Goal: Transaction & Acquisition: Purchase product/service

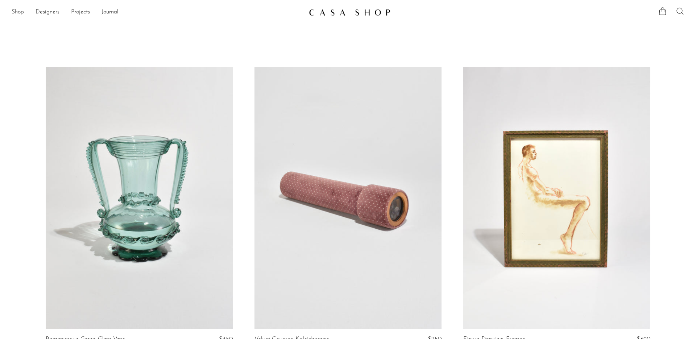
click at [17, 15] on link "Shop" at bounding box center [18, 12] width 12 height 9
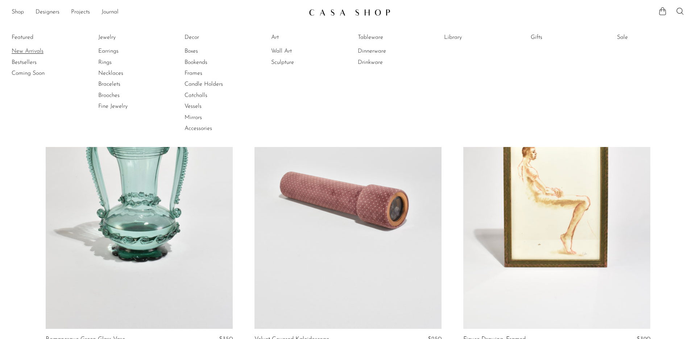
click at [25, 50] on link "New Arrivals" at bounding box center [39, 51] width 54 height 8
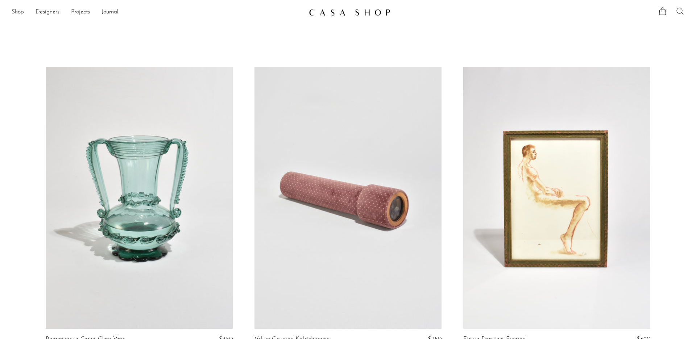
click at [13, 9] on link "Shop" at bounding box center [18, 12] width 12 height 9
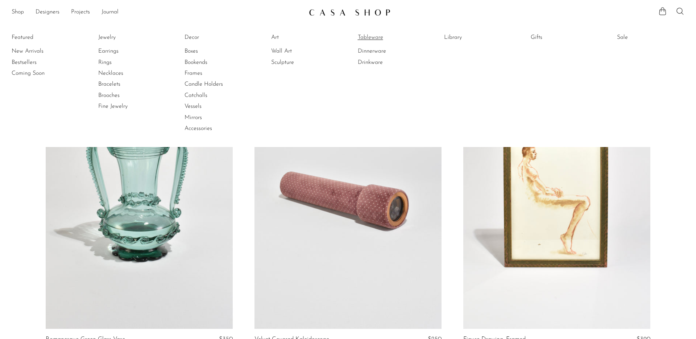
click at [379, 35] on link "Tableware" at bounding box center [385, 37] width 54 height 8
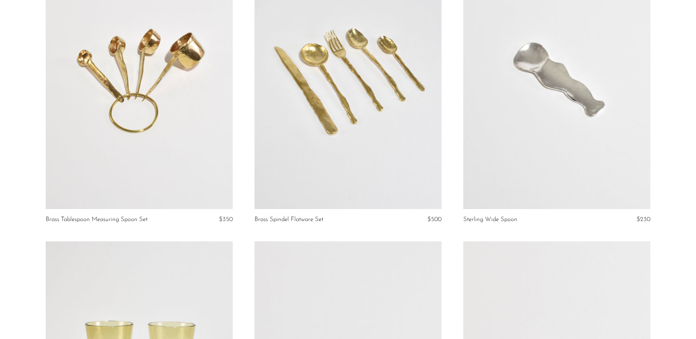
scroll to position [86, 0]
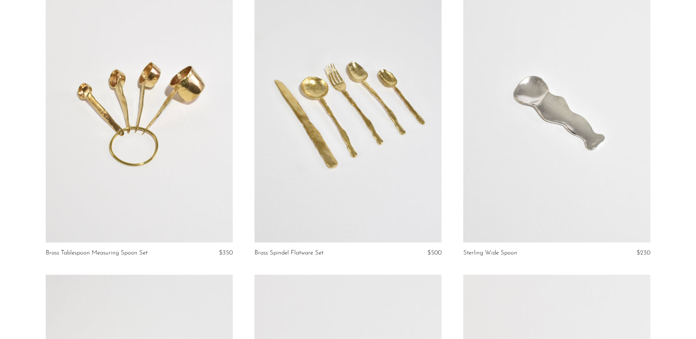
click at [344, 167] on link at bounding box center [348, 111] width 187 height 262
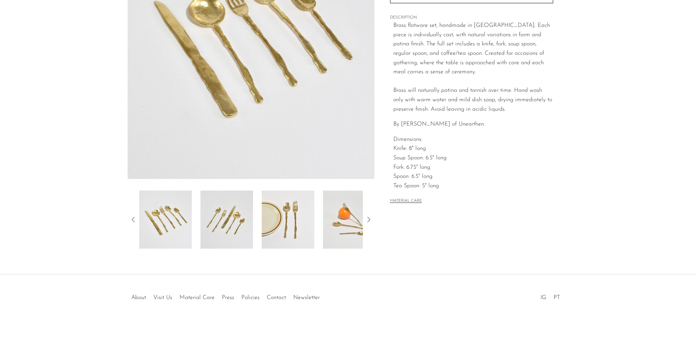
scroll to position [133, 0]
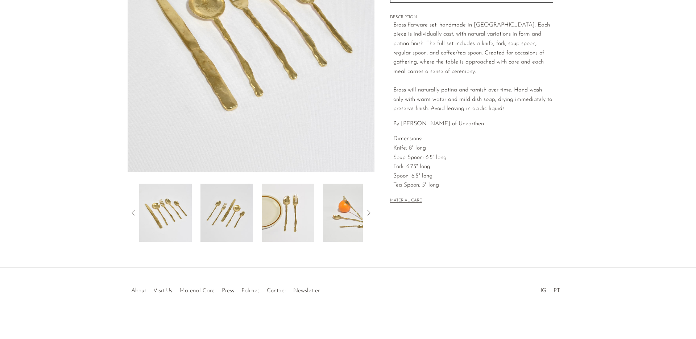
click at [338, 210] on img at bounding box center [349, 212] width 53 height 58
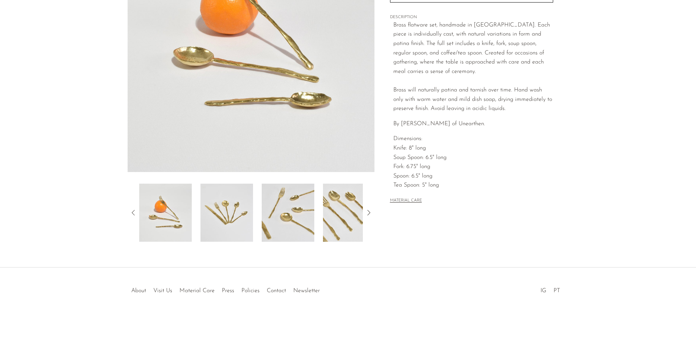
click at [233, 217] on img at bounding box center [226, 212] width 53 height 58
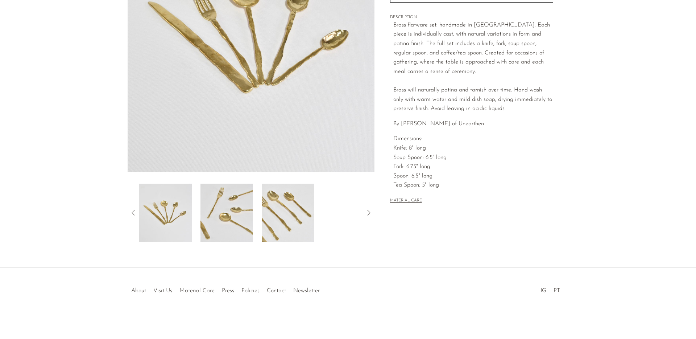
click at [370, 215] on icon at bounding box center [368, 212] width 9 height 9
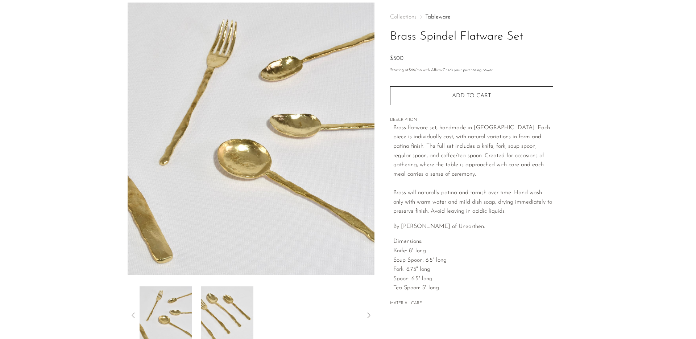
scroll to position [0, 0]
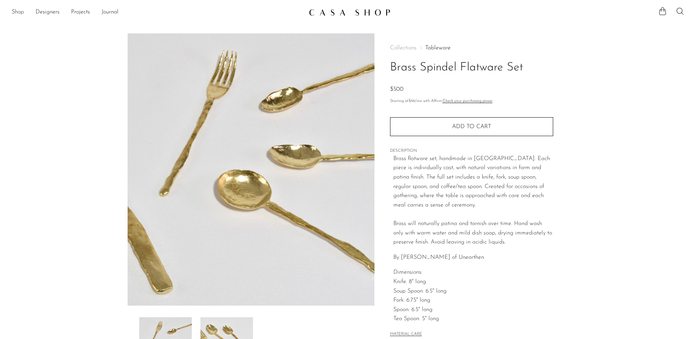
click at [16, 11] on link "Shop" at bounding box center [18, 12] width 12 height 9
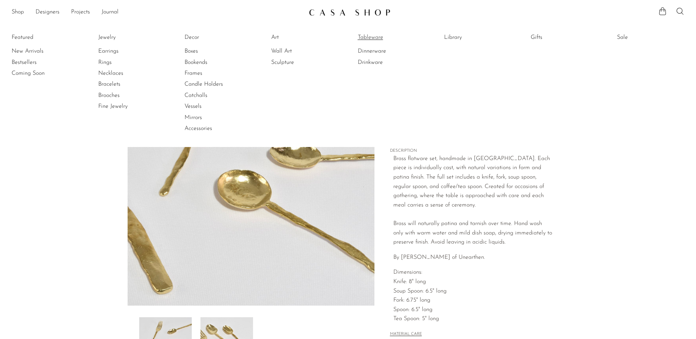
click at [371, 34] on link "Tableware" at bounding box center [385, 37] width 54 height 8
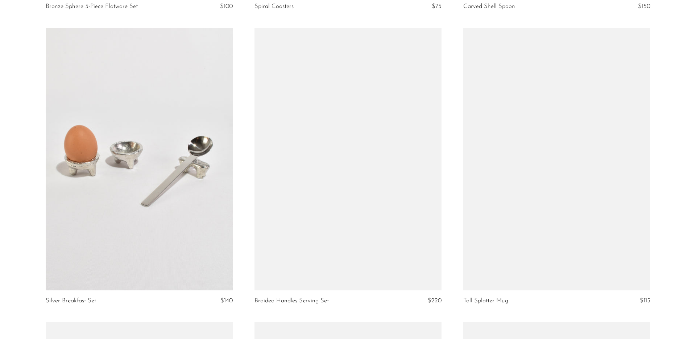
scroll to position [1848, 0]
